Goal: Information Seeking & Learning: Learn about a topic

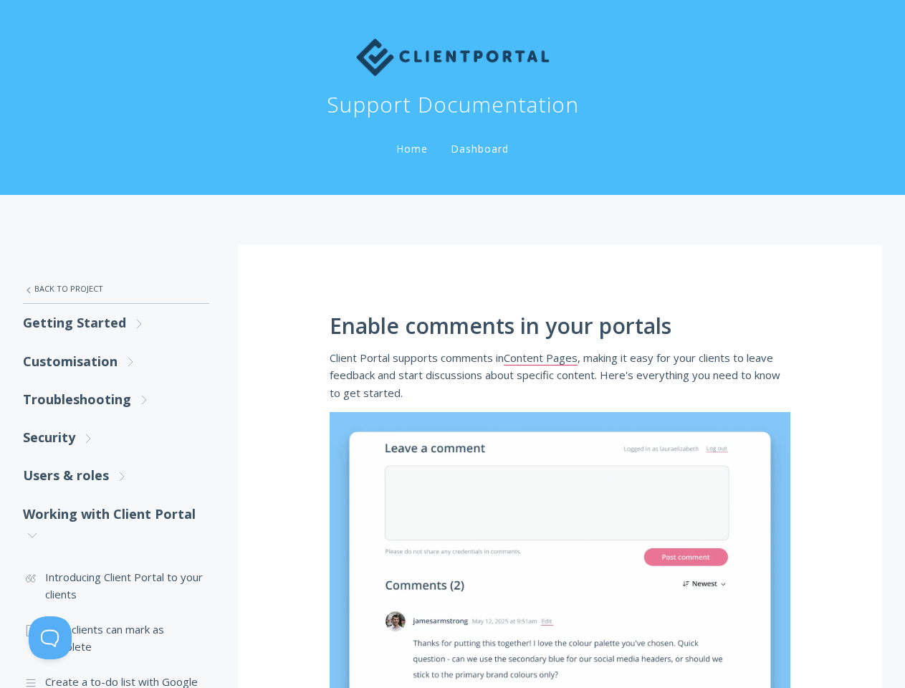
click at [50, 637] on button at bounding box center [50, 637] width 43 height 43
